Goal: Information Seeking & Learning: Find specific fact

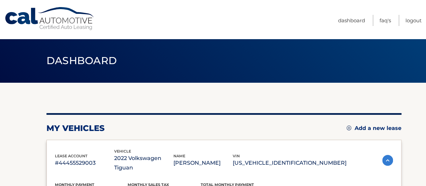
click at [299, 153] on div "vin 3VV2B7AX2NM106866" at bounding box center [290, 160] width 114 height 15
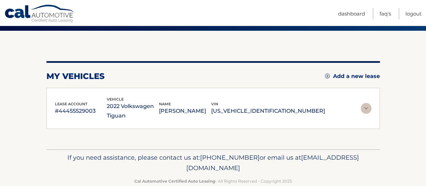
scroll to position [66, 0]
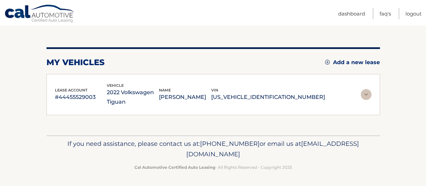
click at [364, 95] on img at bounding box center [366, 94] width 11 height 11
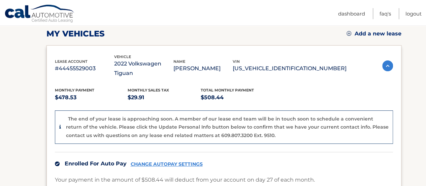
scroll to position [89, 0]
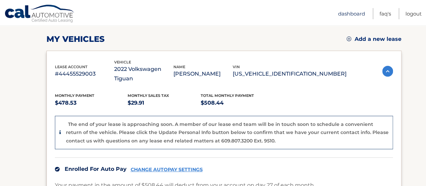
click at [358, 13] on link "Dashboard" at bounding box center [351, 13] width 27 height 11
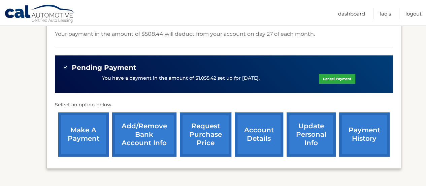
scroll to position [283, 0]
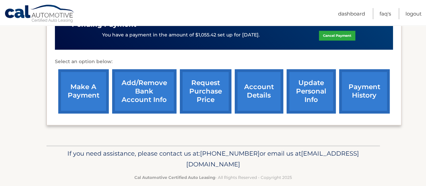
click at [263, 83] on link "account details" at bounding box center [259, 91] width 49 height 44
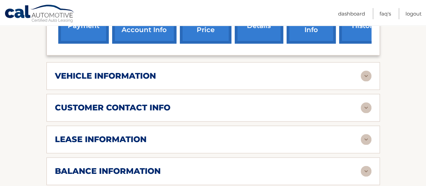
scroll to position [323, 0]
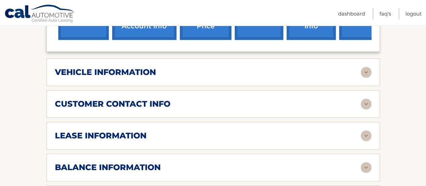
click at [367, 136] on img at bounding box center [366, 135] width 11 height 11
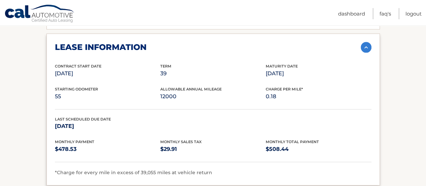
scroll to position [413, 0]
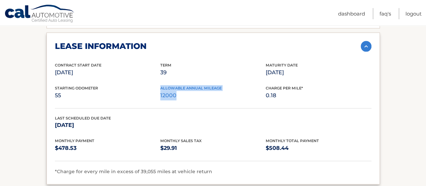
drag, startPoint x: 158, startPoint y: 93, endPoint x: 183, endPoint y: 95, distance: 25.7
click at [183, 95] on div "Starting Odometer 55 Allowable Annual Mileage 12000 Charge Per Mile* 0.18" at bounding box center [213, 96] width 317 height 23
click at [183, 95] on p "12000" at bounding box center [212, 95] width 105 height 9
drag, startPoint x: 177, startPoint y: 95, endPoint x: 161, endPoint y: 95, distance: 16.5
click at [161, 95] on p "12000" at bounding box center [212, 95] width 105 height 9
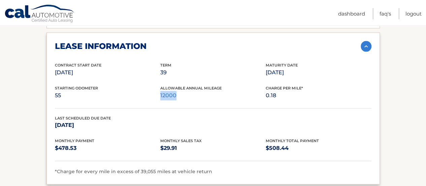
copy p "12000"
click at [398, 91] on section "Account Details | #44455529003 Back to Dashboard Manage Your Lease lease accoun…" at bounding box center [213, 32] width 426 height 725
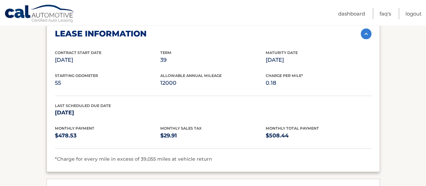
scroll to position [426, 0]
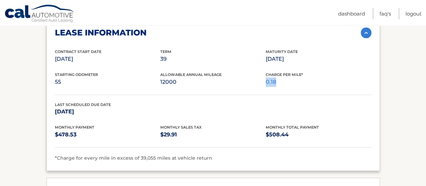
drag, startPoint x: 266, startPoint y: 79, endPoint x: 276, endPoint y: 81, distance: 10.3
click at [276, 81] on p "0.18" at bounding box center [318, 81] width 105 height 9
click at [341, 82] on p "0.18" at bounding box center [318, 81] width 105 height 9
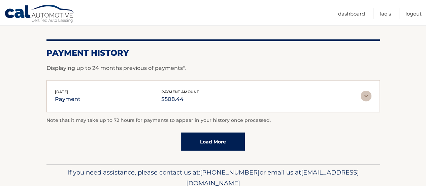
scroll to position [645, 0]
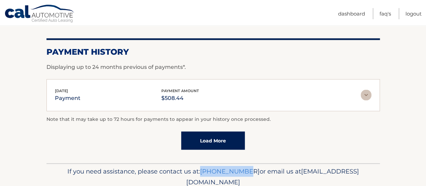
drag, startPoint x: 237, startPoint y: 167, endPoint x: 278, endPoint y: 169, distance: 41.1
click at [260, 169] on span "[PHONE_NUMBER]" at bounding box center [230, 171] width 60 height 8
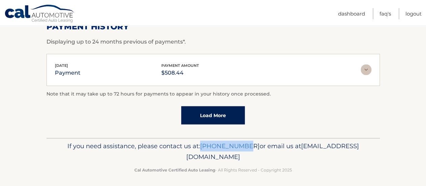
drag, startPoint x: 152, startPoint y: 154, endPoint x: 272, endPoint y: 153, distance: 120.6
click at [272, 153] on p "If you need assistance, please contact us at: 609-807-3200 or email us at Custo…" at bounding box center [213, 152] width 325 height 22
copy span "[EMAIL_ADDRESS][DOMAIN_NAME]"
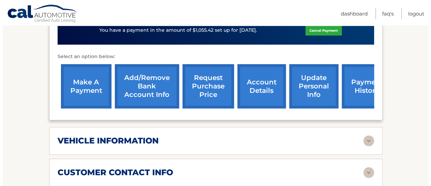
scroll to position [251, 0]
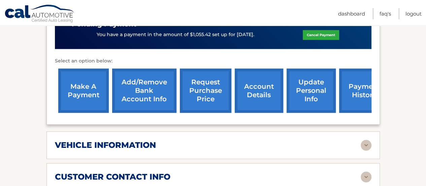
click at [204, 90] on link "request purchase price" at bounding box center [206, 90] width 52 height 44
